Goal: Transaction & Acquisition: Purchase product/service

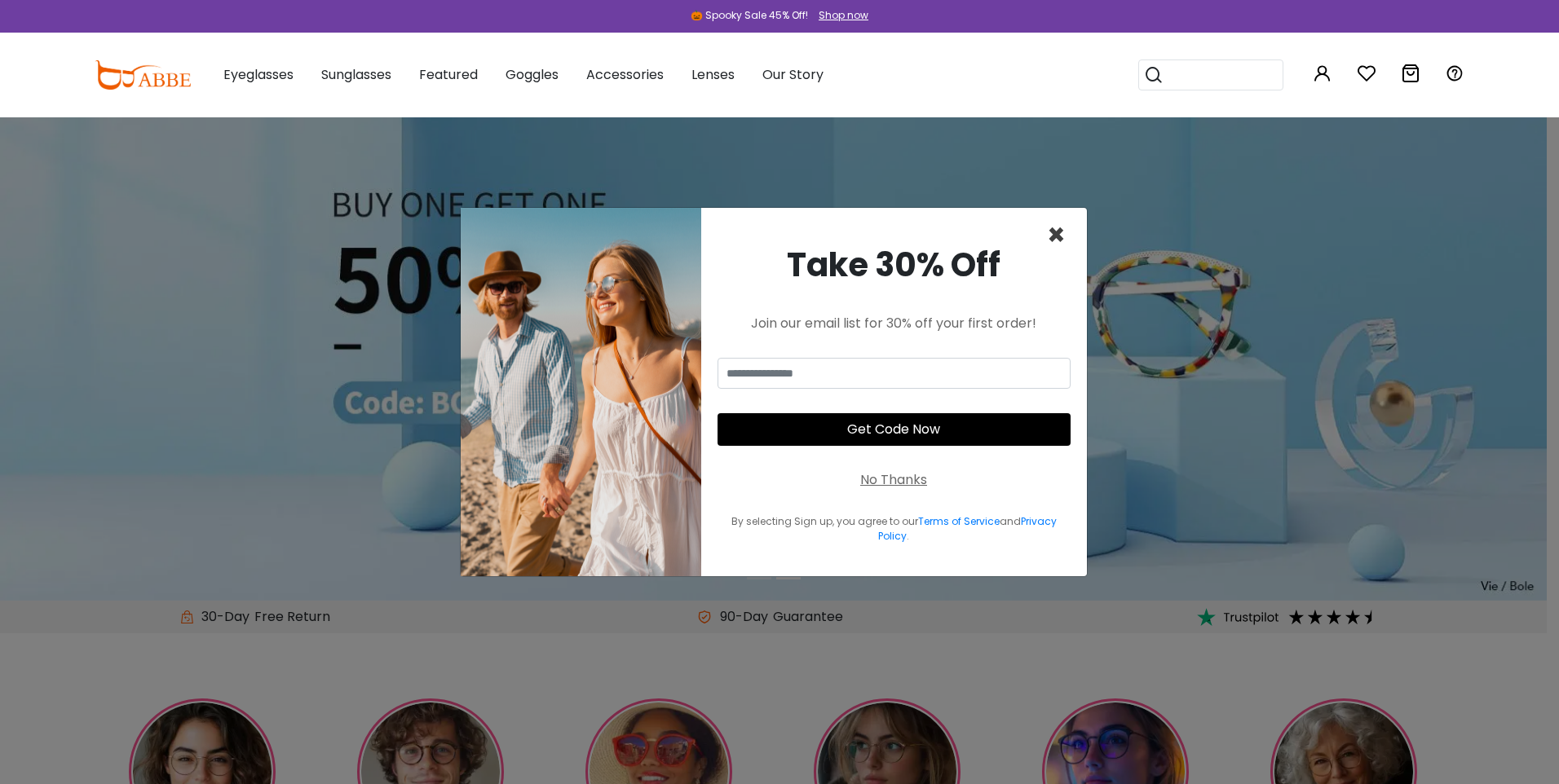
click at [1057, 241] on span "×" at bounding box center [1056, 235] width 19 height 42
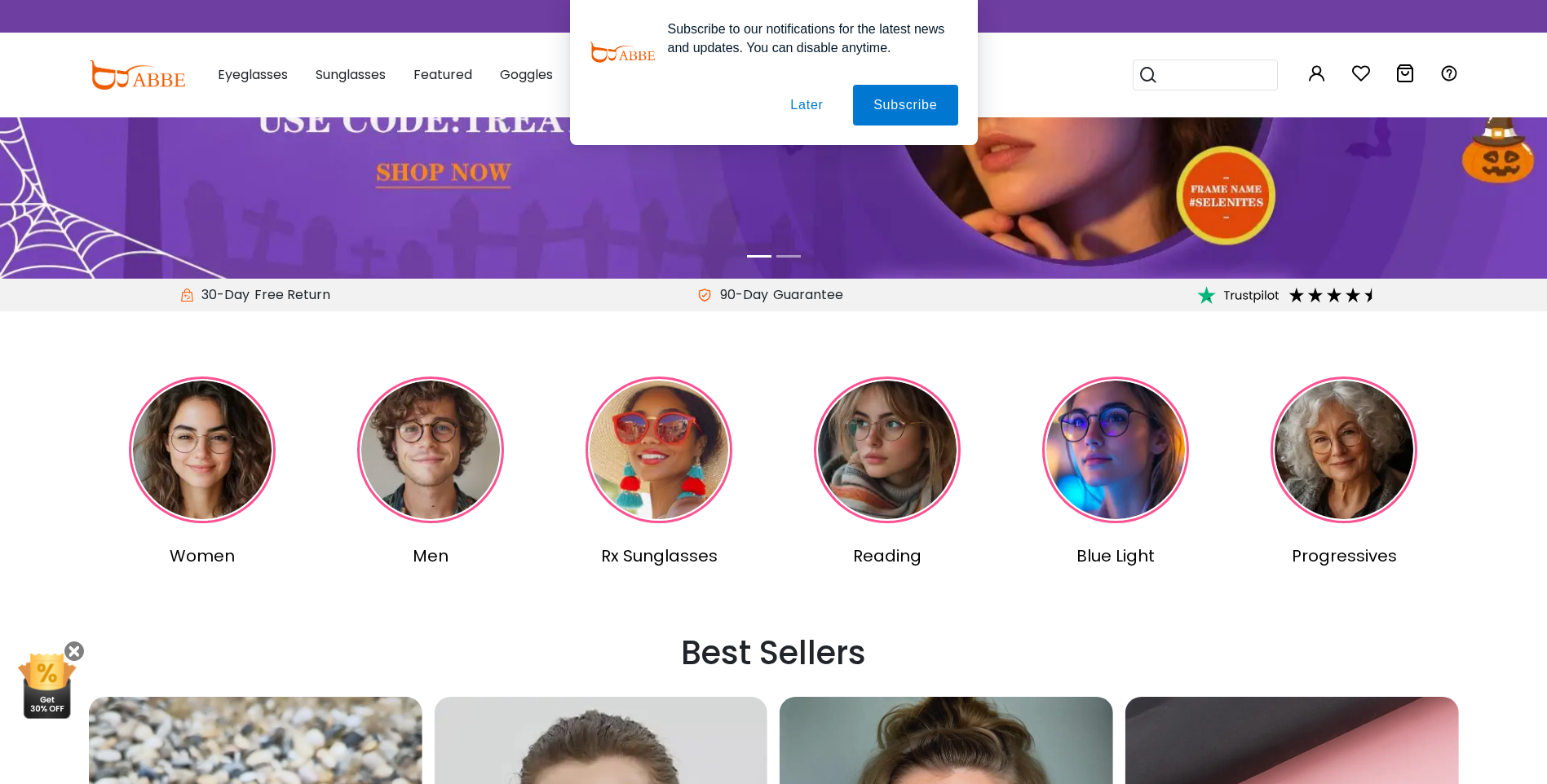
scroll to position [326, 0]
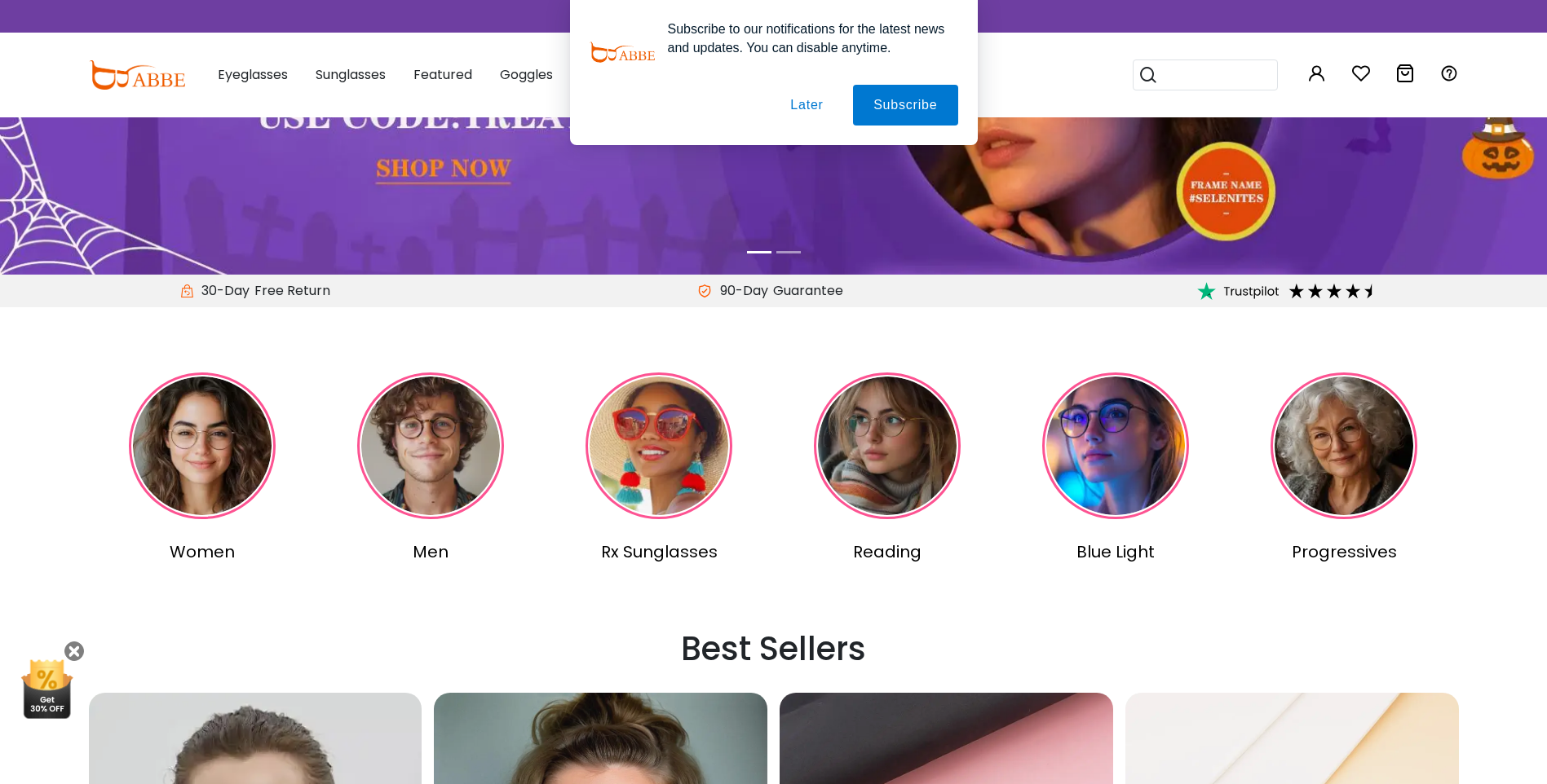
click at [409, 438] on img at bounding box center [430, 446] width 147 height 147
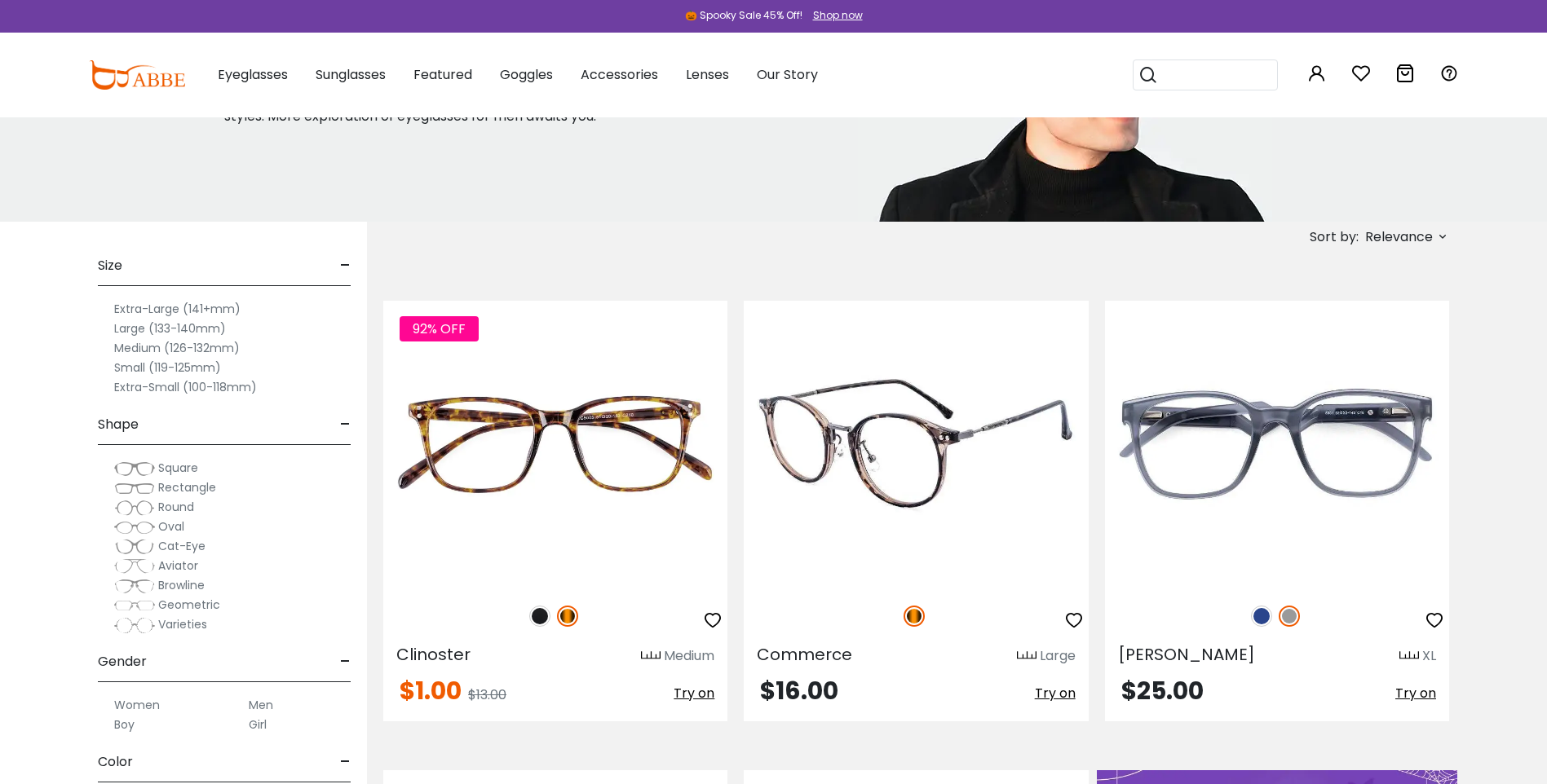
scroll to position [244, 0]
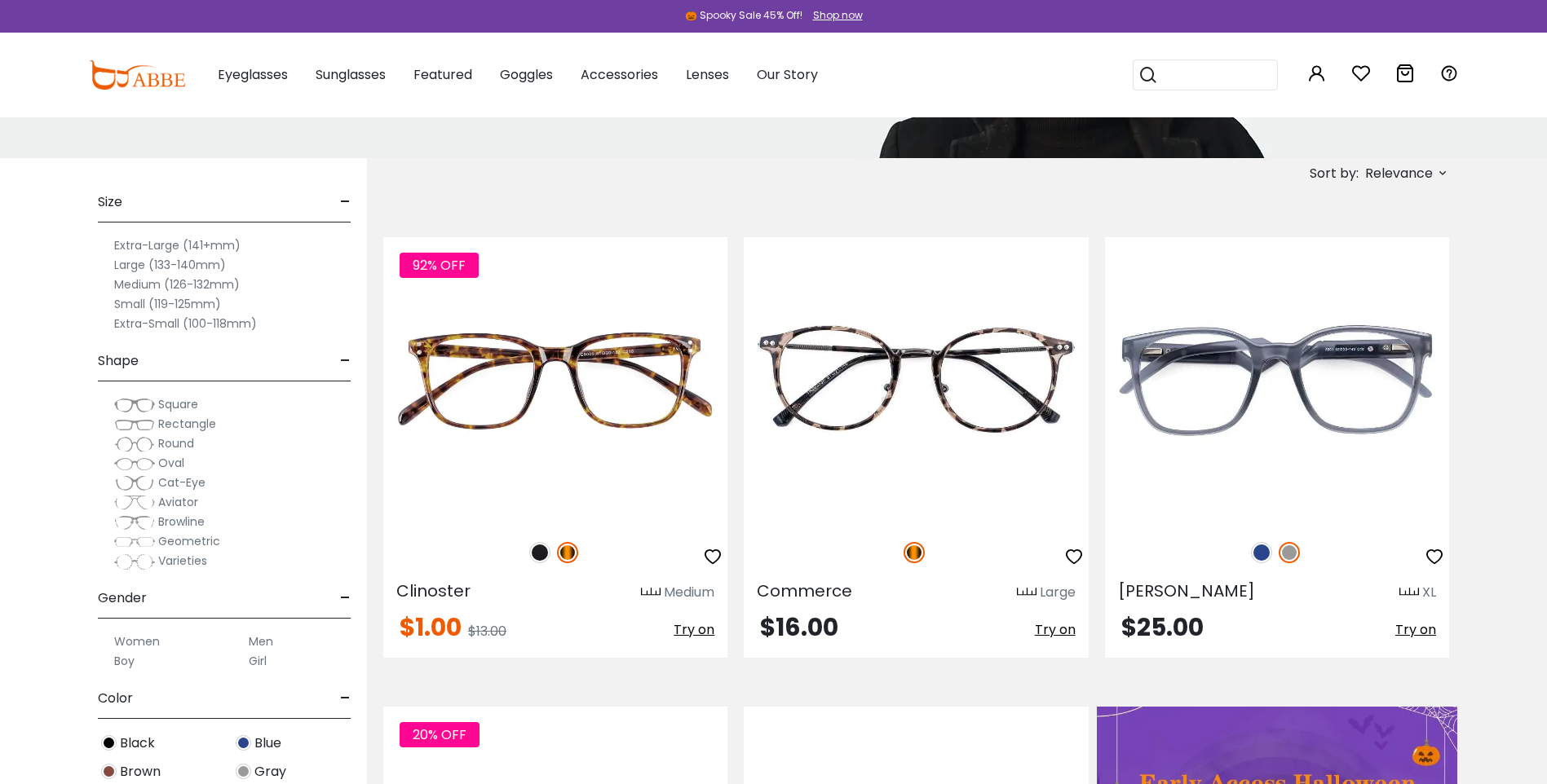
click at [176, 463] on span "Oval" at bounding box center [171, 464] width 26 height 17
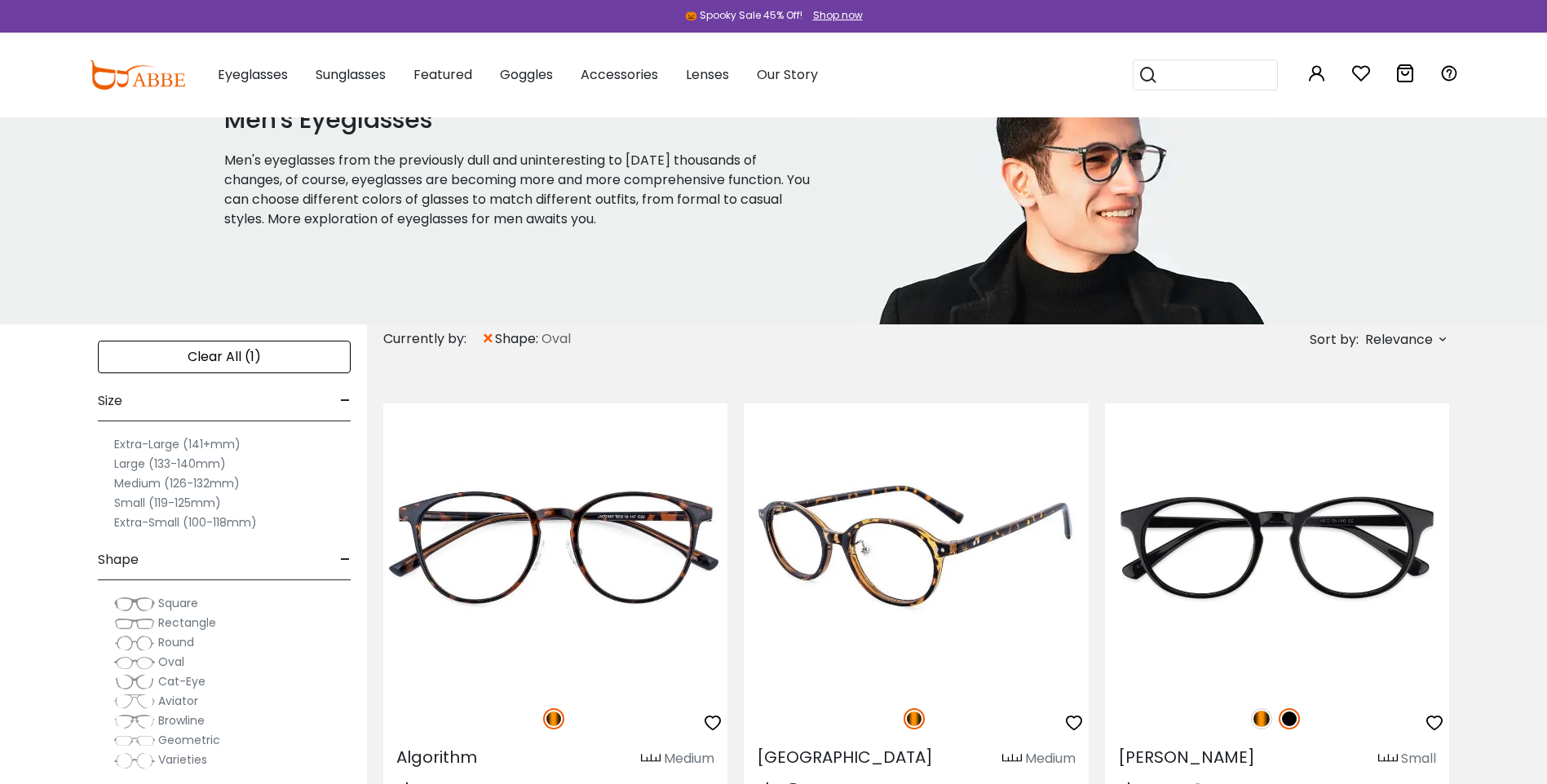
scroll to position [163, 0]
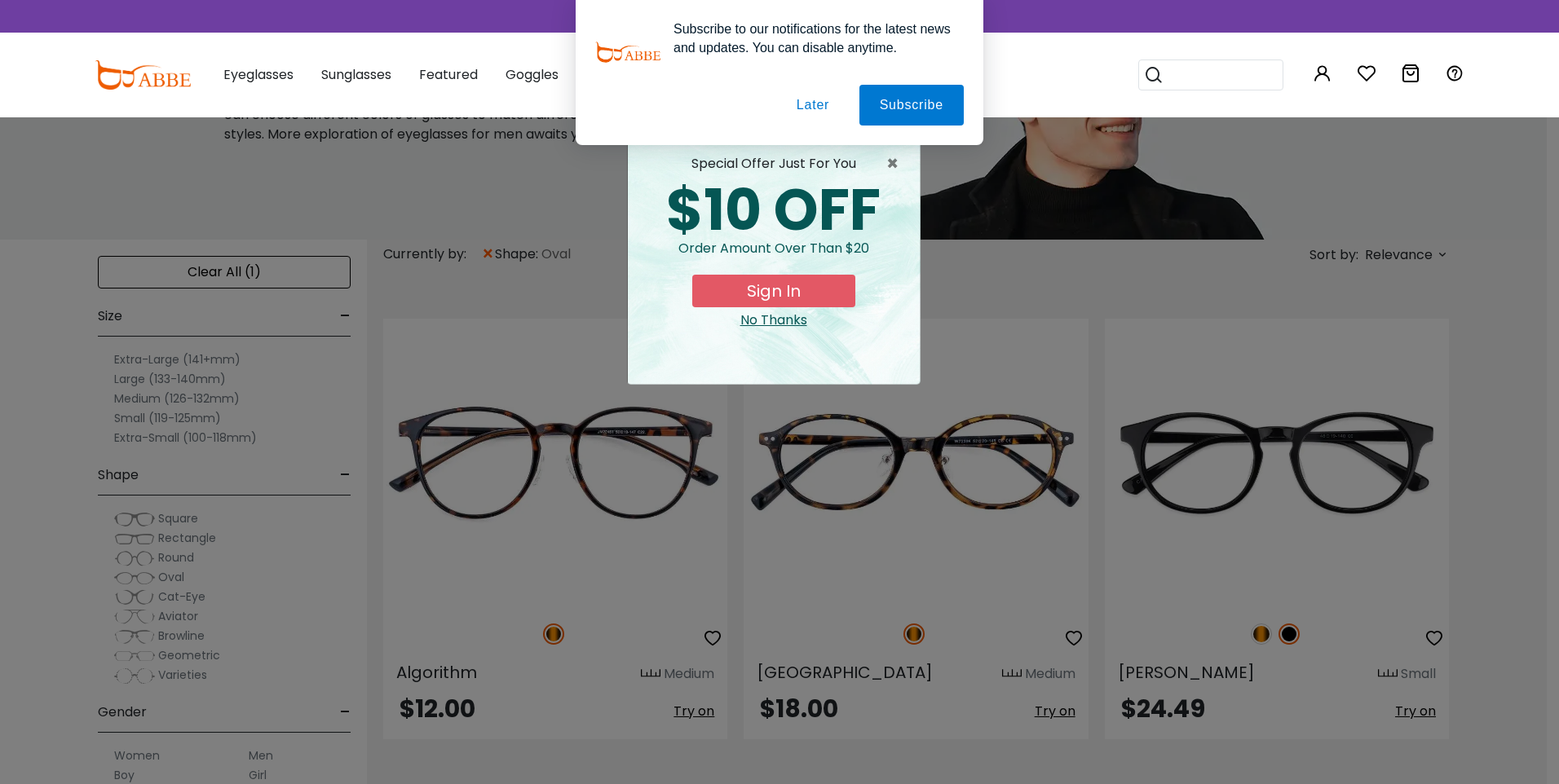
click at [770, 322] on div "No Thanks" at bounding box center [774, 320] width 266 height 20
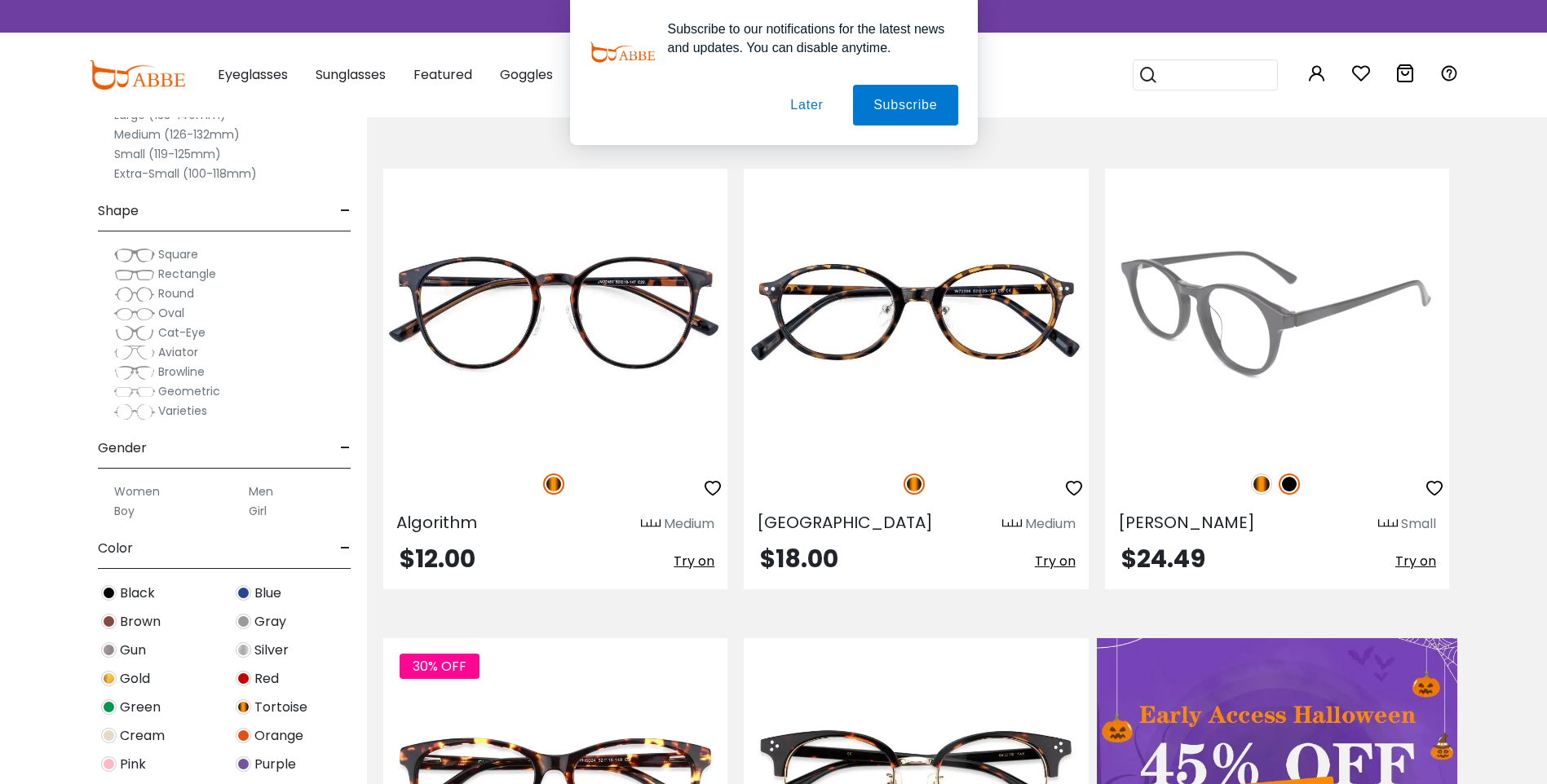
scroll to position [326, 0]
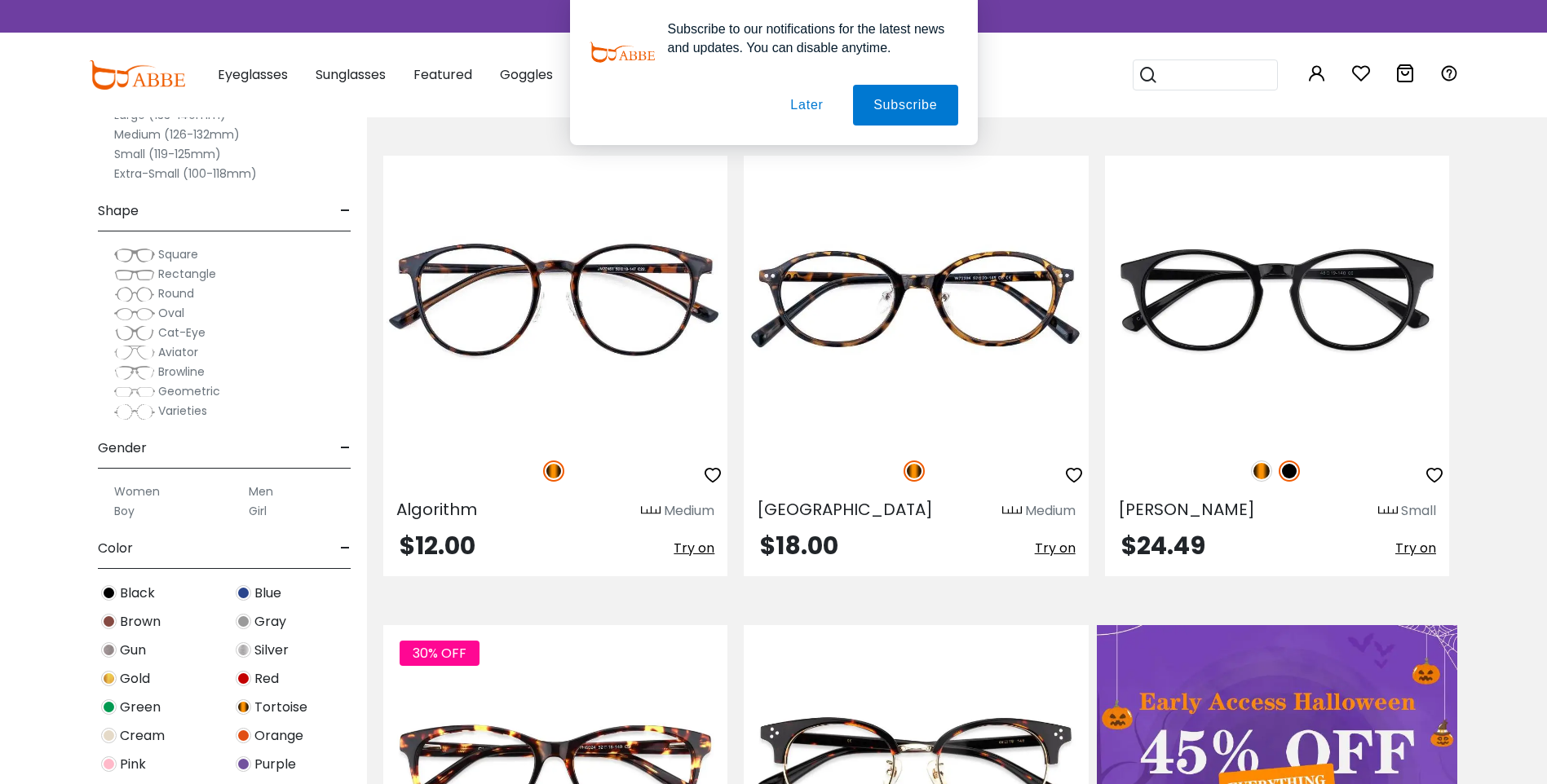
click at [128, 594] on span "Black" at bounding box center [138, 593] width 35 height 20
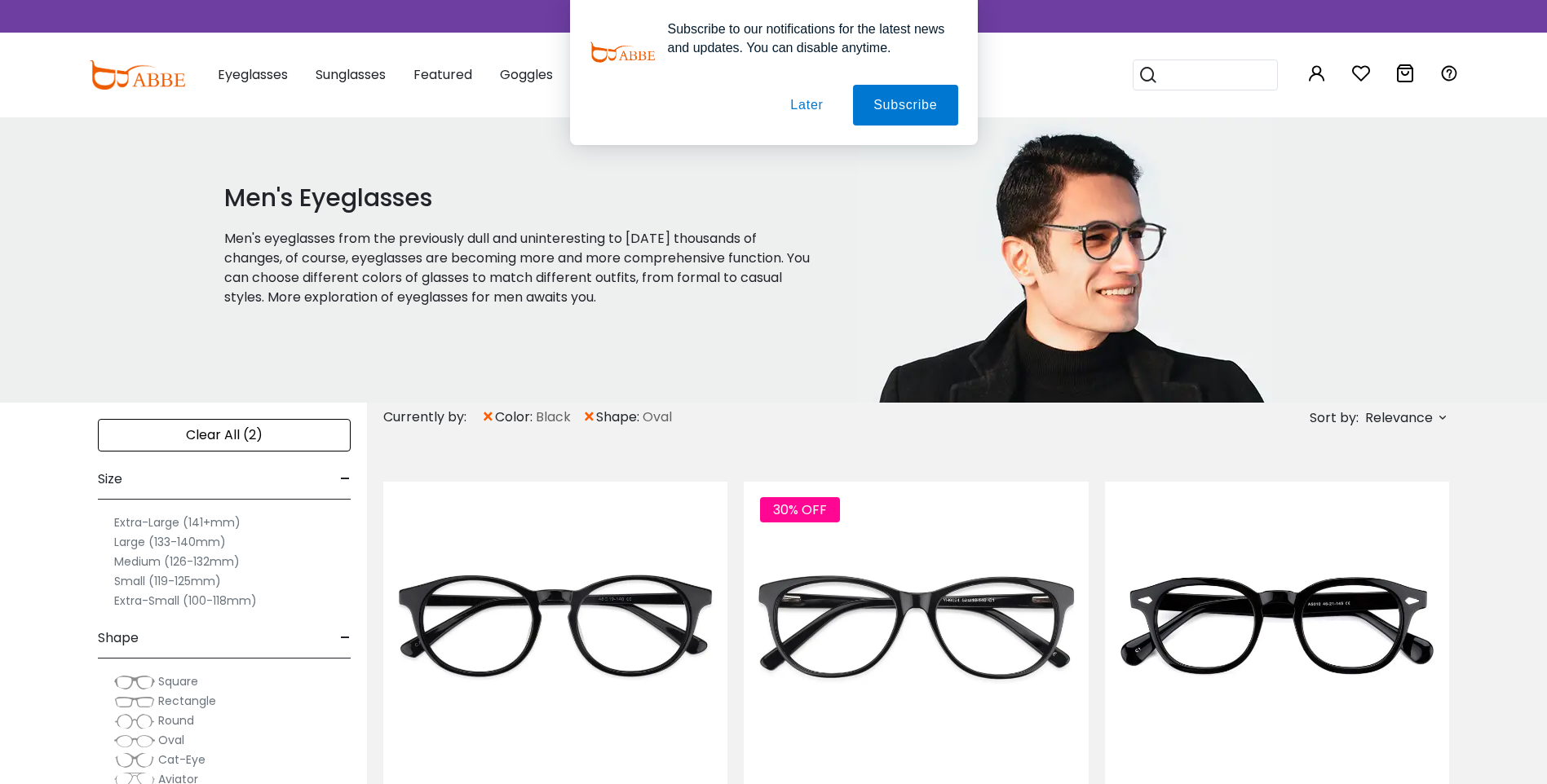
click at [109, 478] on span "Size" at bounding box center [110, 479] width 24 height 39
click at [810, 107] on button "Later" at bounding box center [806, 105] width 73 height 41
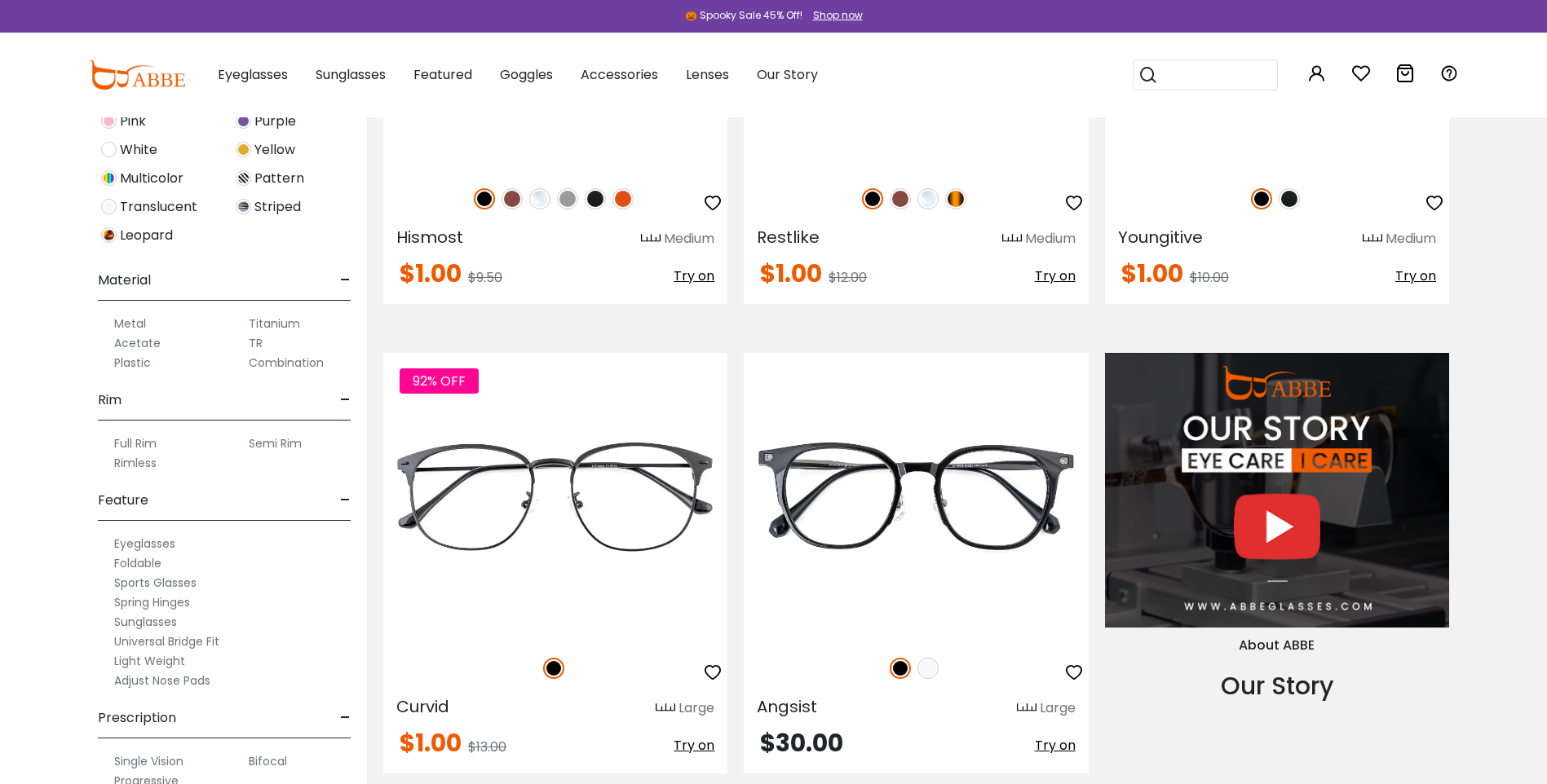
scroll to position [652, 0]
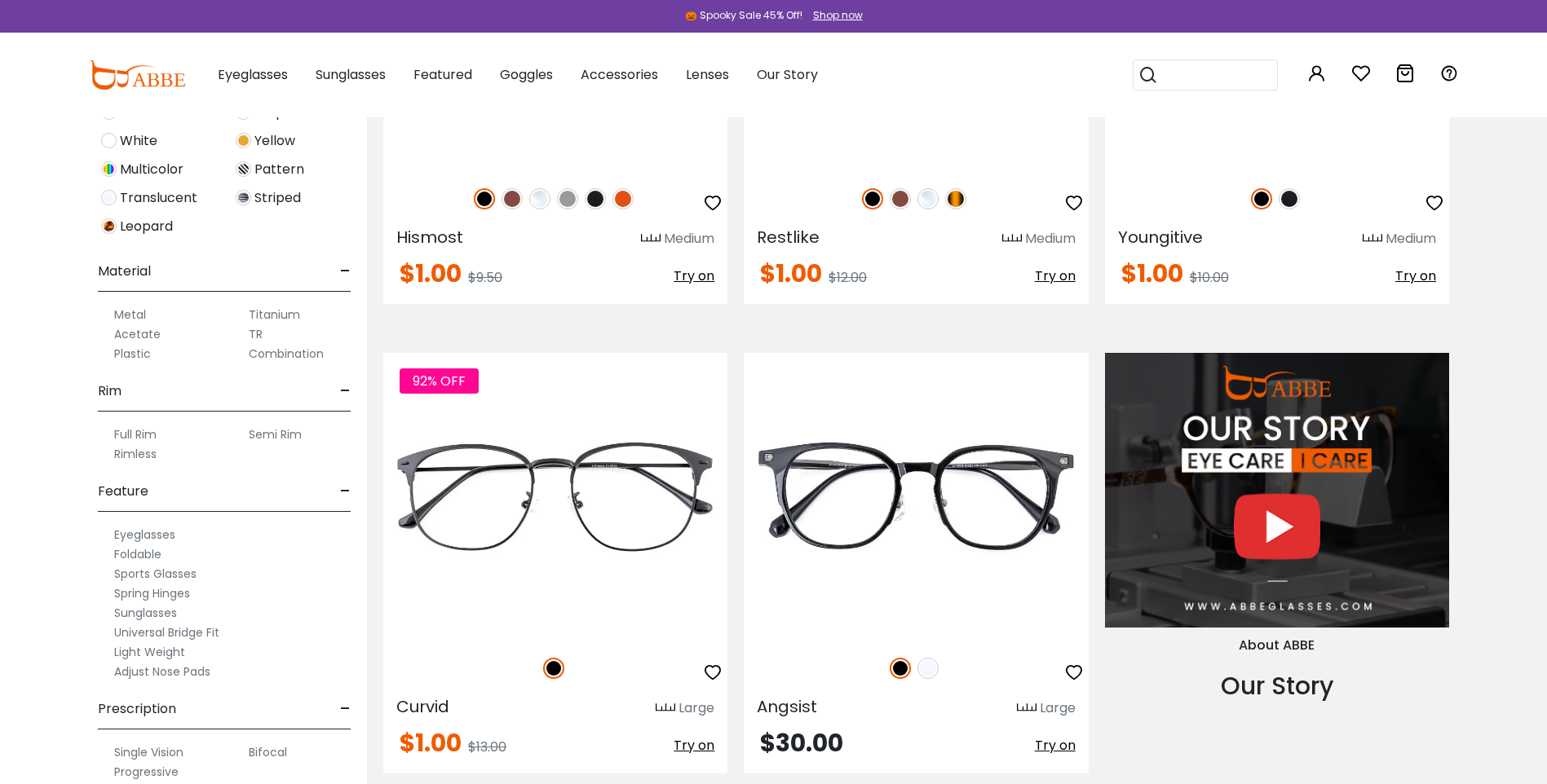
click at [137, 595] on label "Spring Hinges" at bounding box center [152, 593] width 76 height 20
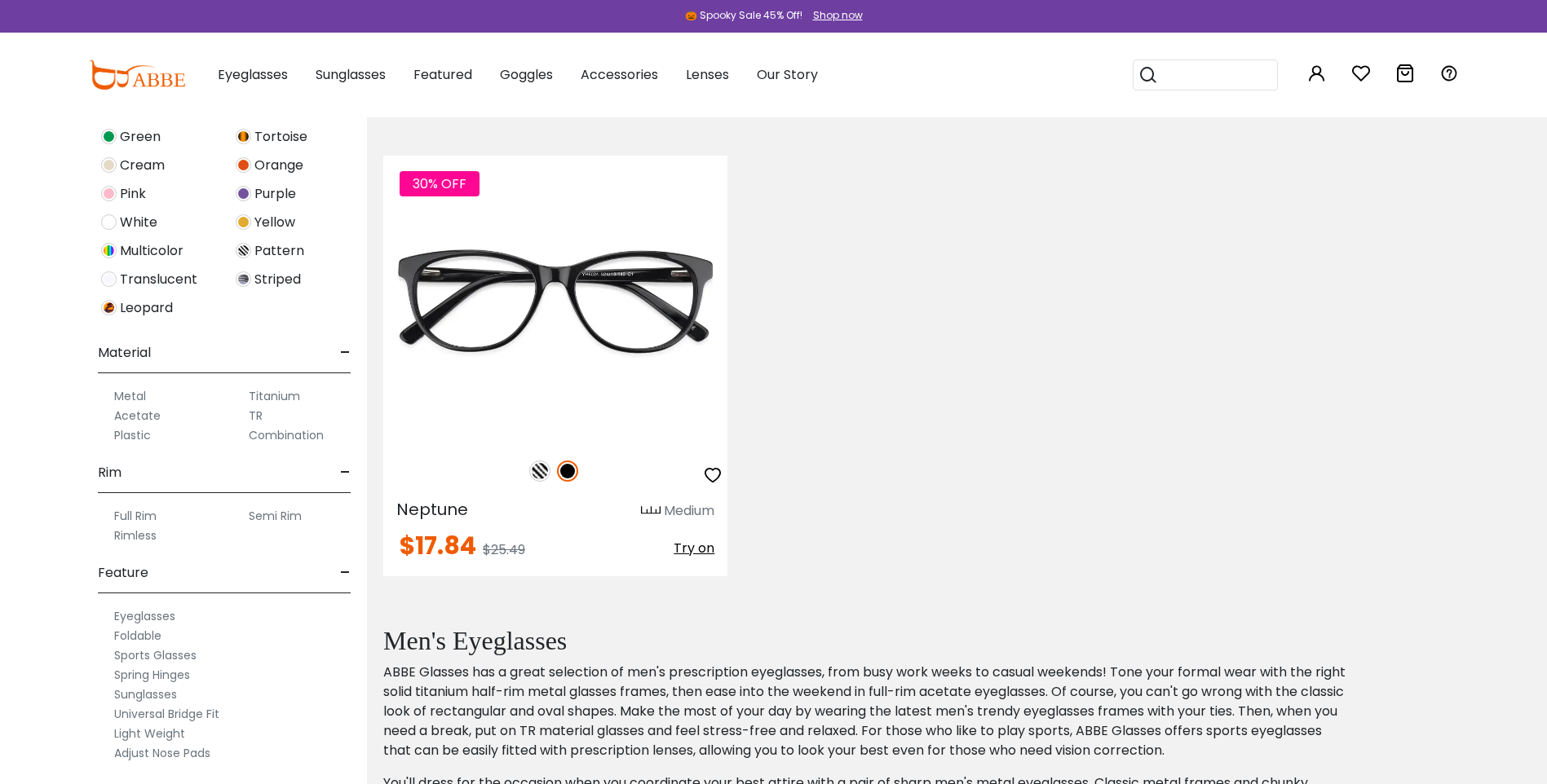
scroll to position [652, 0]
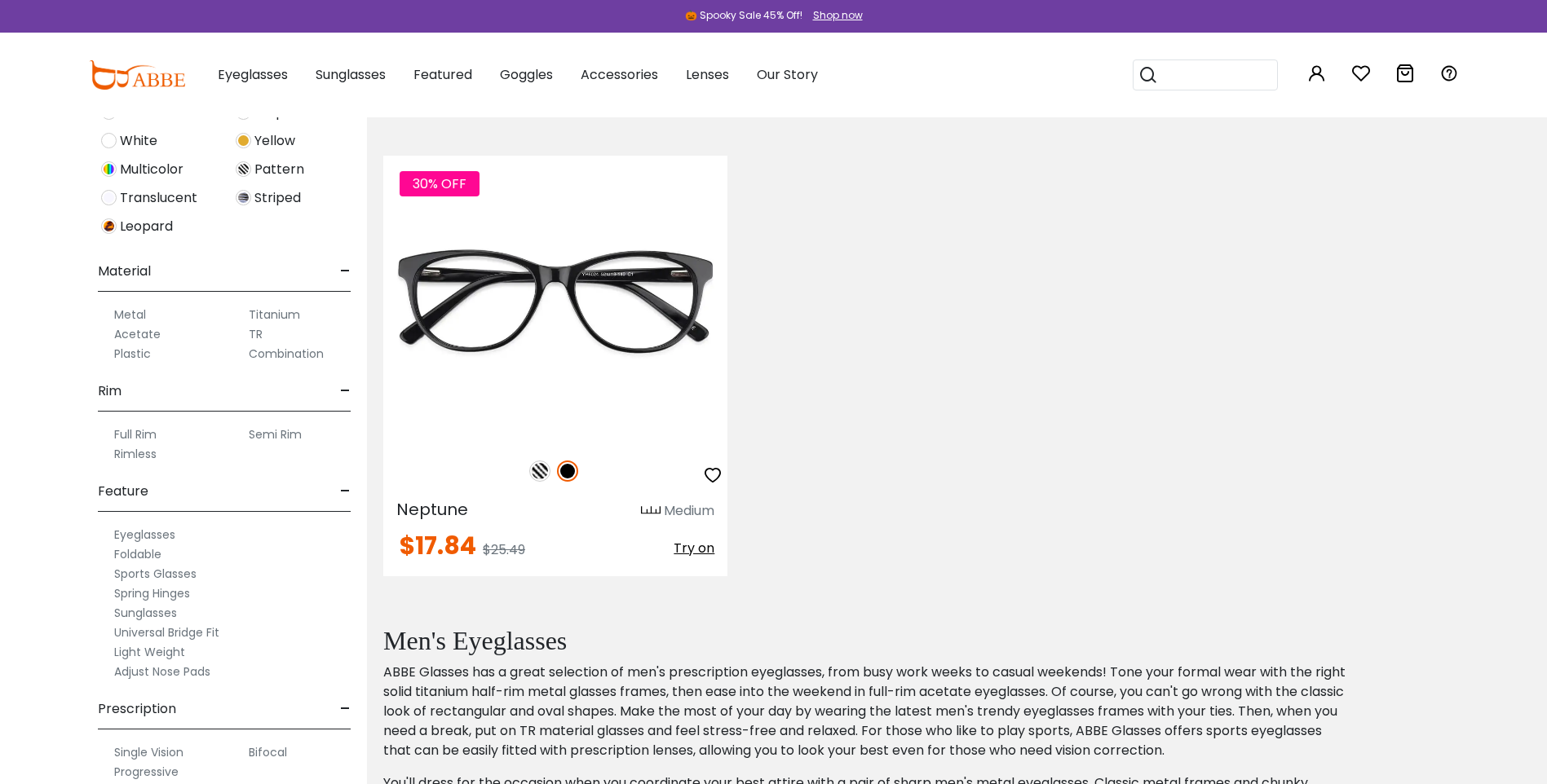
click at [174, 678] on label "Adjust Nose Pads" at bounding box center [163, 672] width 97 height 20
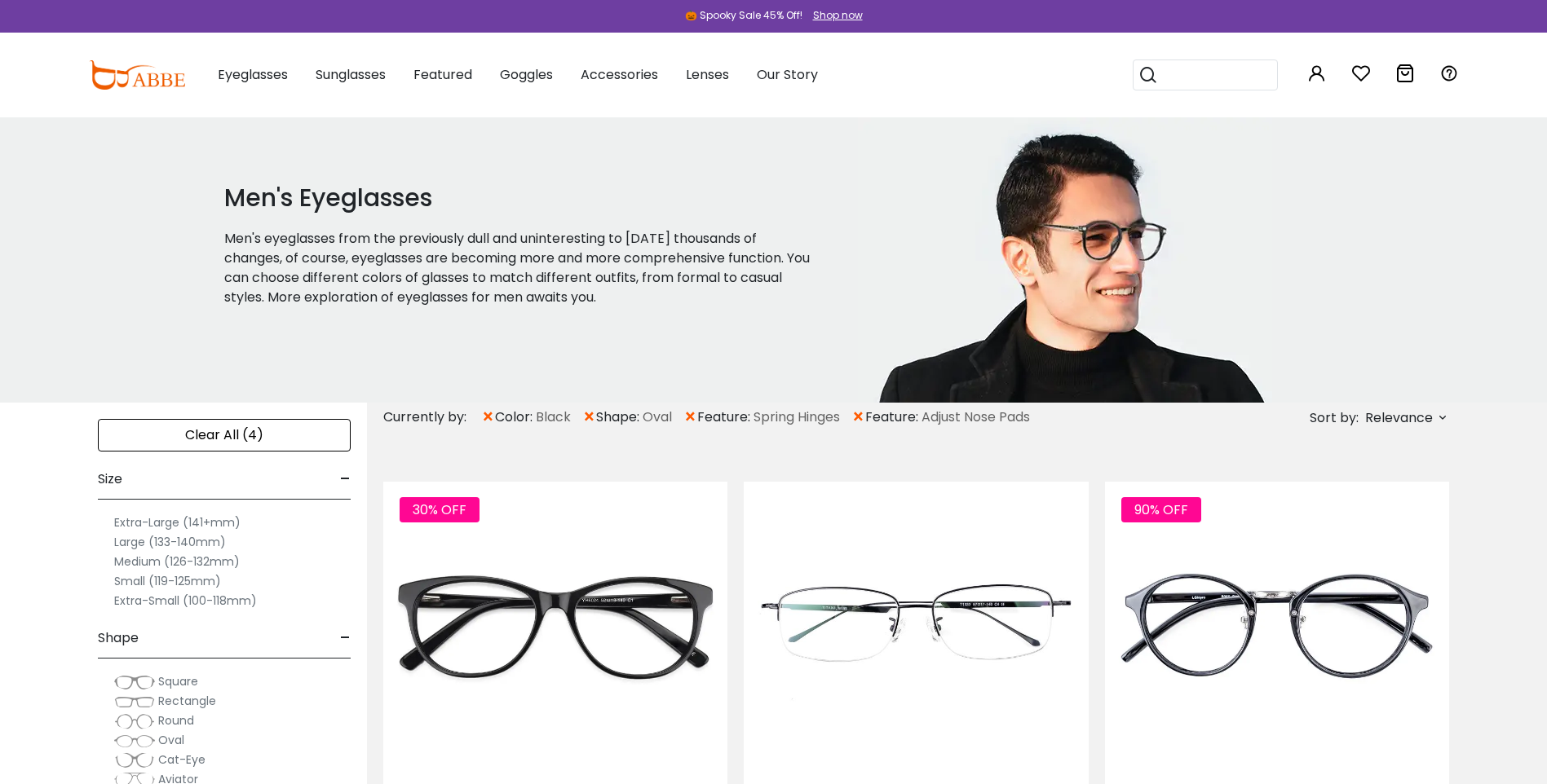
click at [150, 544] on label "Large (133-140mm)" at bounding box center [170, 542] width 111 height 20
